Goal: Task Accomplishment & Management: Manage account settings

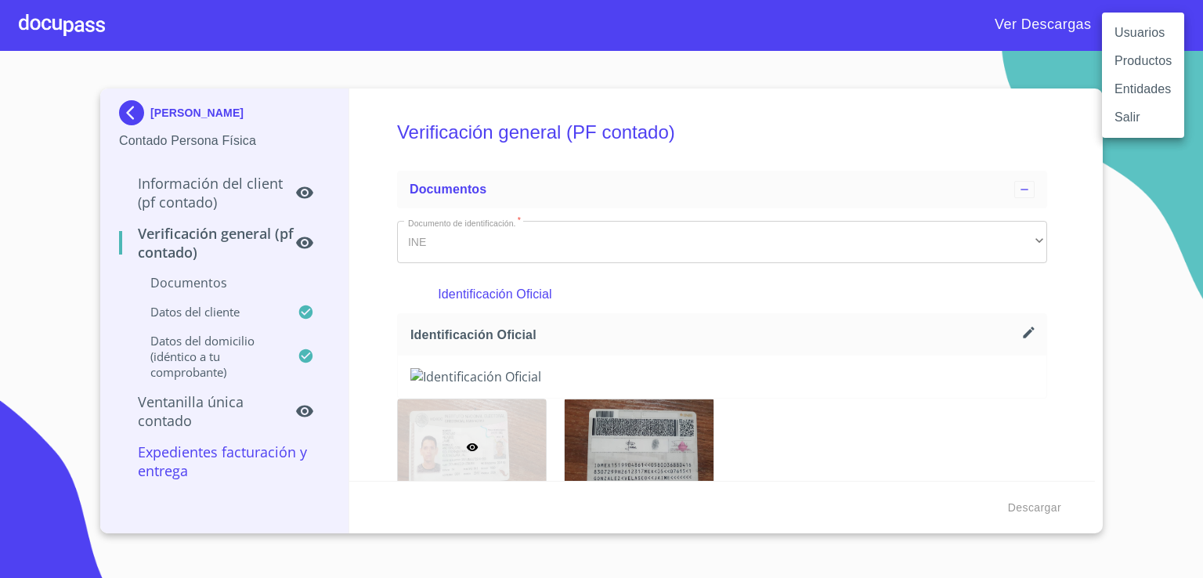
scroll to position [862, 0]
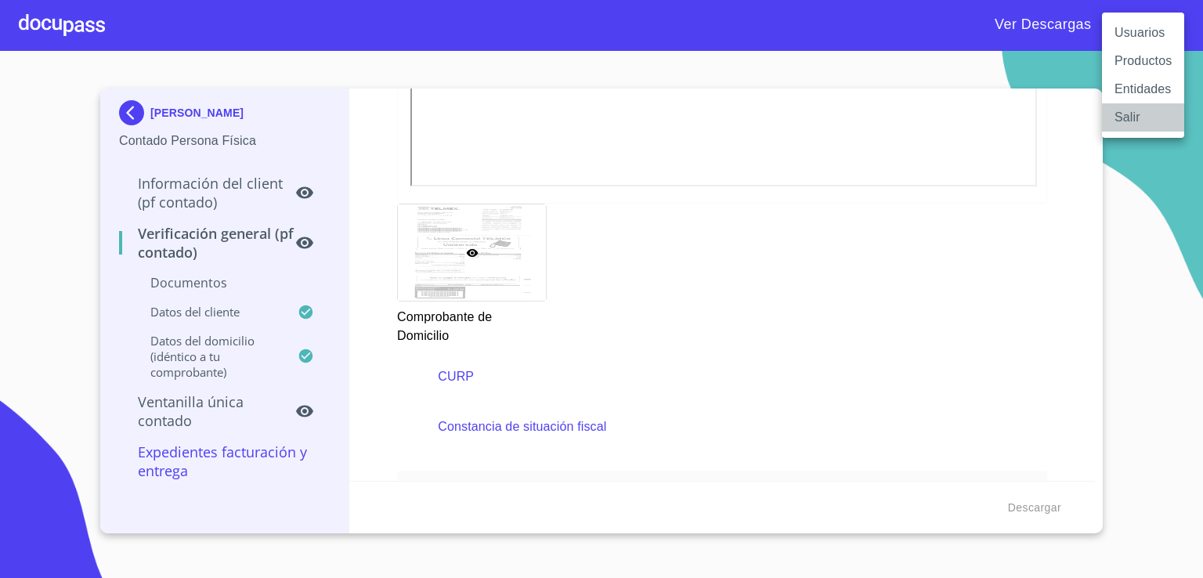
click at [1134, 121] on li "Salir" at bounding box center [1143, 117] width 82 height 28
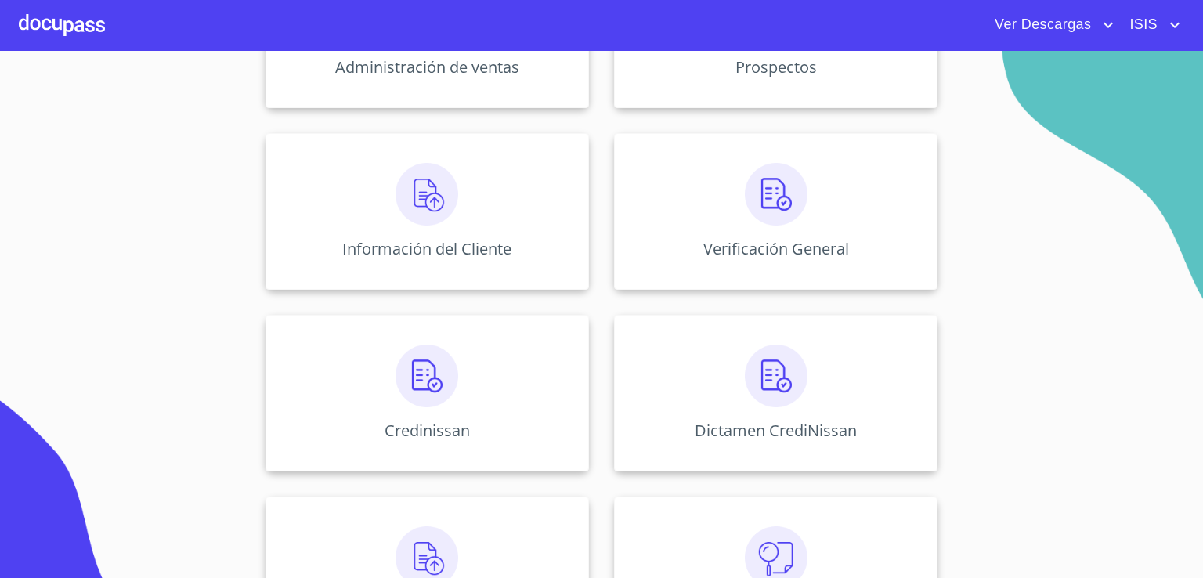
scroll to position [352, 0]
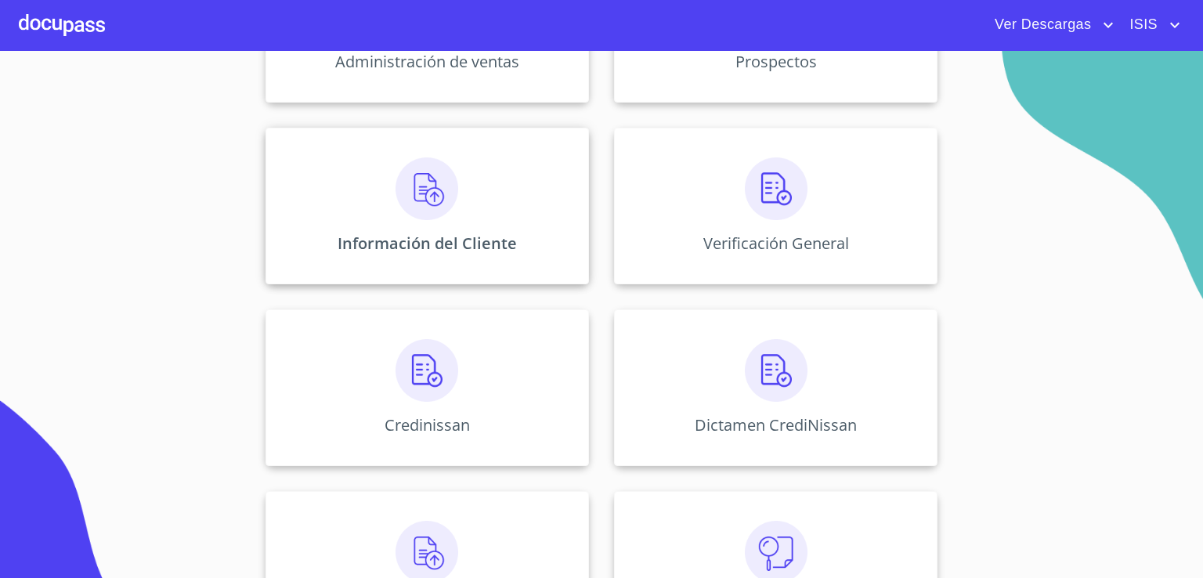
click at [418, 182] on img at bounding box center [427, 188] width 63 height 63
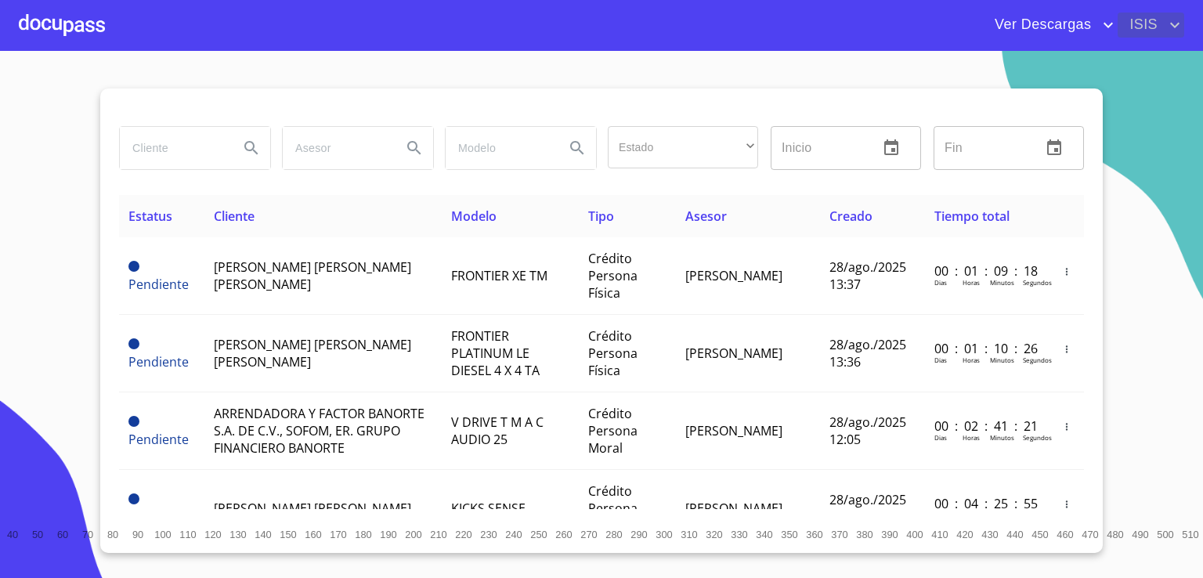
click at [1162, 16] on span "ISIS" at bounding box center [1142, 25] width 48 height 25
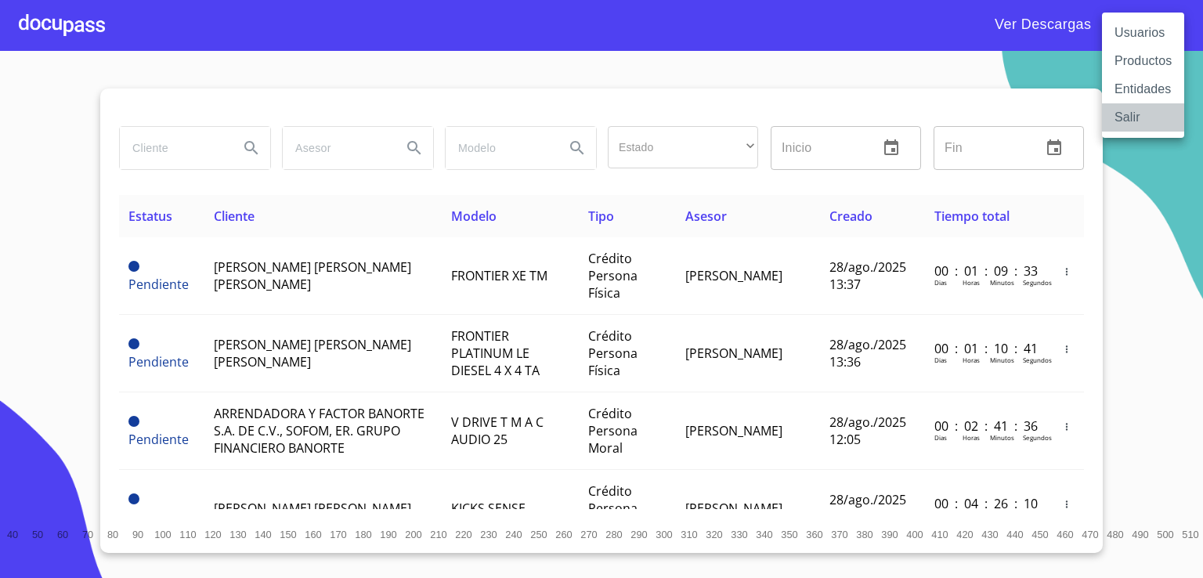
click at [1119, 122] on li "Salir" at bounding box center [1143, 117] width 82 height 28
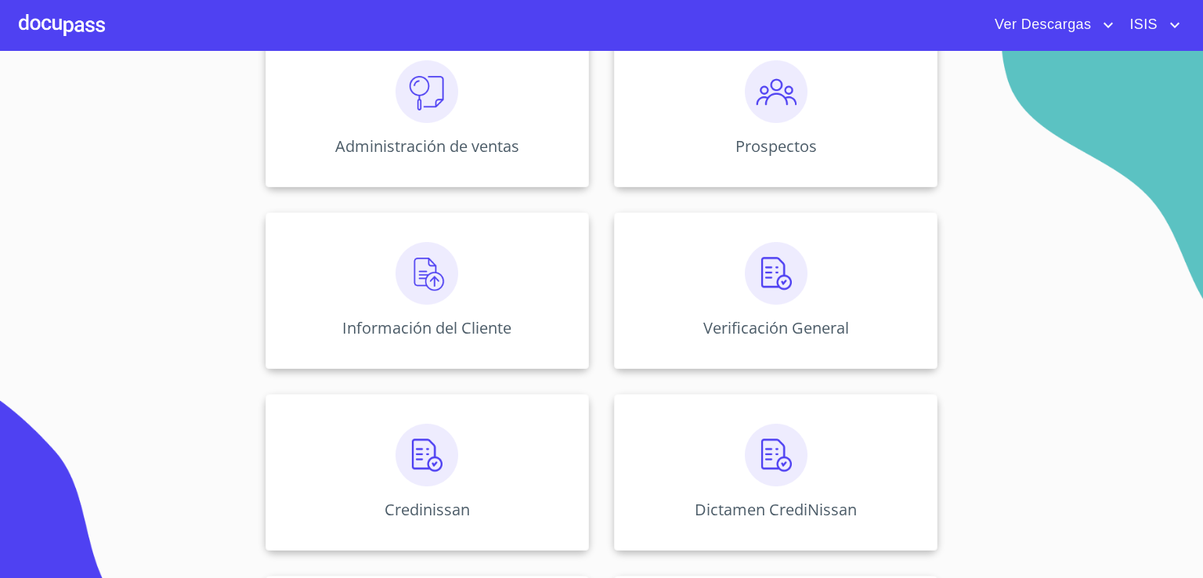
scroll to position [269, 0]
click at [1150, 34] on span "ISIS" at bounding box center [1142, 25] width 48 height 25
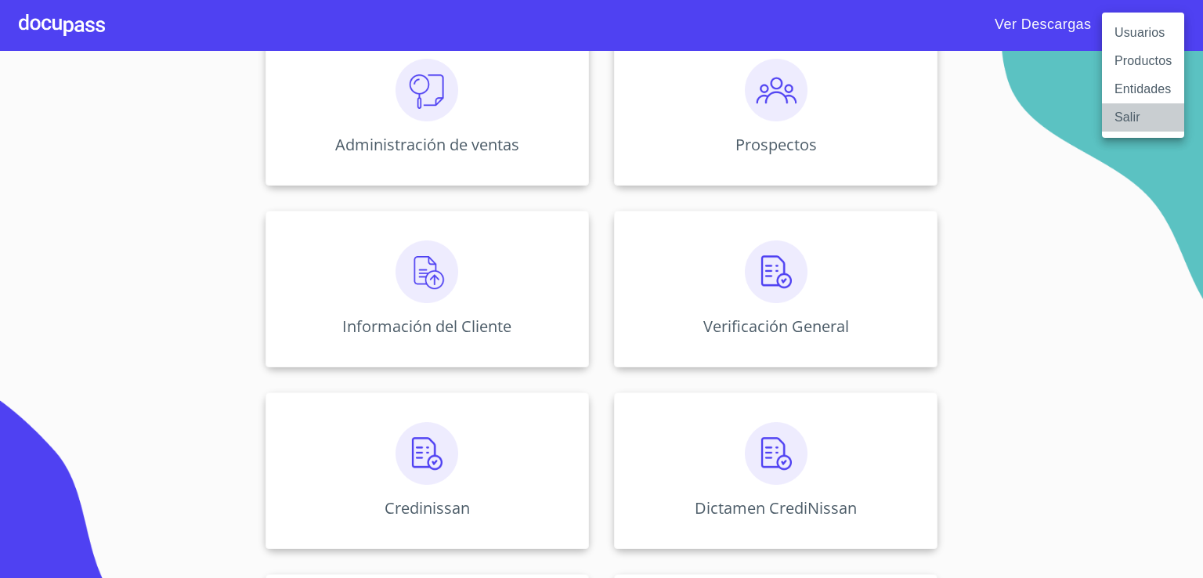
click at [1129, 117] on li "Salir" at bounding box center [1143, 117] width 82 height 28
